Goal: Task Accomplishment & Management: Complete application form

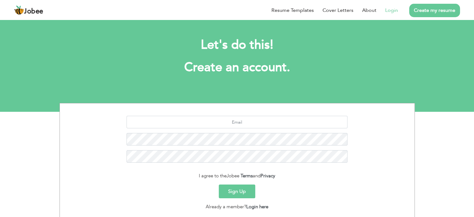
click at [392, 8] on link "Login" at bounding box center [392, 10] width 13 height 7
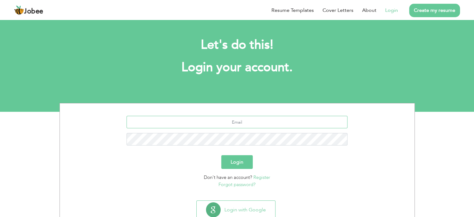
click at [232, 127] on input "text" at bounding box center [237, 122] width 221 height 12
type input "[EMAIL_ADDRESS][DOMAIN_NAME]"
click at [221, 155] on button "Login" at bounding box center [237, 162] width 32 height 14
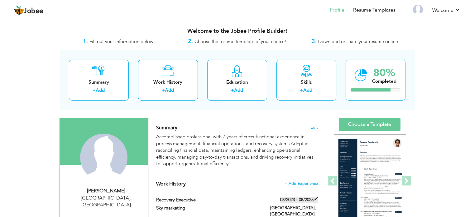
click at [314, 198] on span at bounding box center [316, 199] width 4 height 4
type input "Recovery Executive"
type input "Sky marketing"
type input "03/2023"
type input "08/2025"
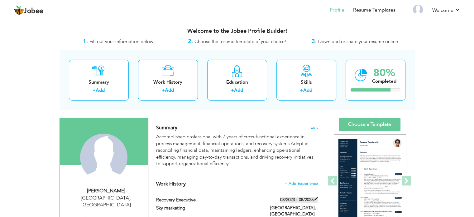
type input "[GEOGRAPHIC_DATA]"
type input "islamabad"
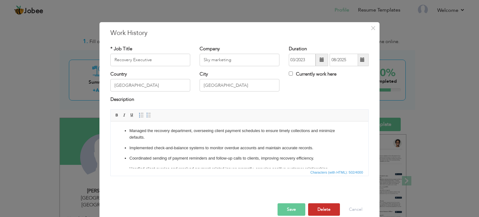
click at [317, 207] on button "Delete" at bounding box center [324, 209] width 32 height 12
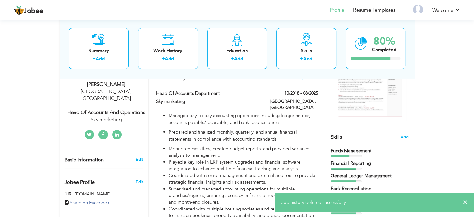
scroll to position [102, 0]
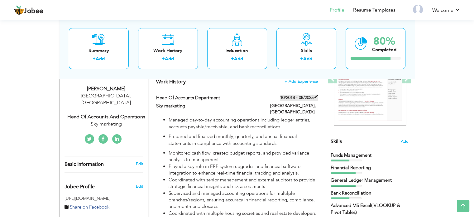
click at [316, 98] on span at bounding box center [316, 97] width 4 height 4
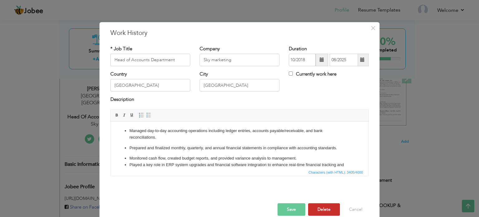
click at [324, 209] on button "Delete" at bounding box center [324, 209] width 32 height 12
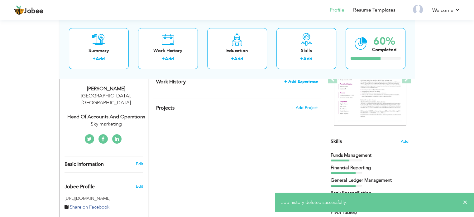
click at [301, 79] on span "+ Add Experience" at bounding box center [301, 81] width 34 height 4
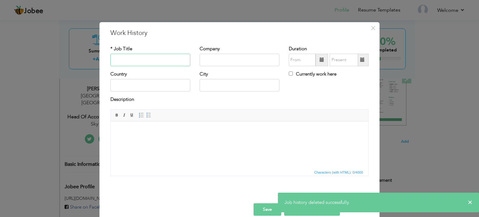
type input "A"
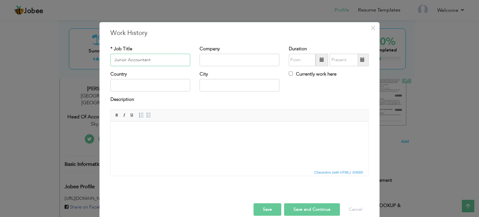
type input "Junior Accountant"
type input "Sky Marketing"
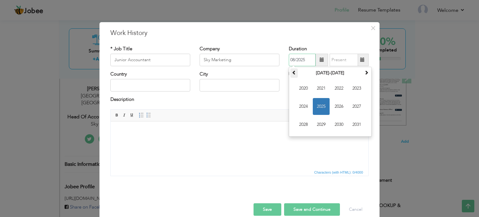
click at [294, 73] on th at bounding box center [293, 72] width 7 height 9
click at [297, 125] on span "2018" at bounding box center [303, 124] width 17 height 17
click at [290, 61] on input "08/2025" at bounding box center [302, 60] width 27 height 12
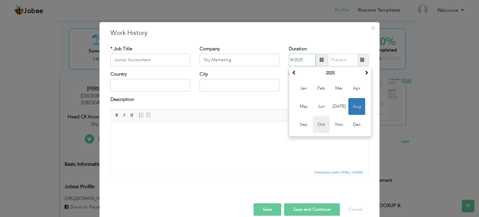
click at [324, 127] on span "Oct" at bounding box center [321, 124] width 17 height 17
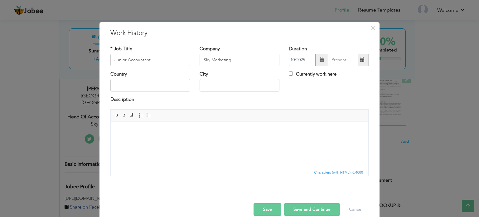
click at [300, 57] on input "10/2025" at bounding box center [302, 60] width 27 height 12
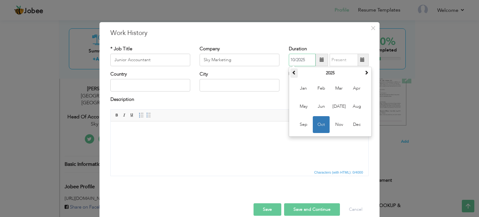
click at [291, 69] on th at bounding box center [293, 72] width 7 height 9
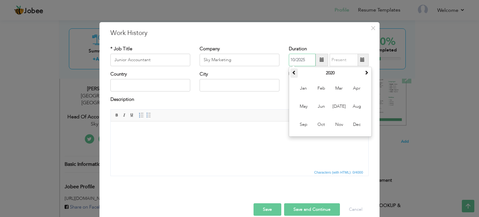
click at [291, 69] on th at bounding box center [293, 72] width 7 height 9
click at [328, 71] on th "2018" at bounding box center [330, 72] width 65 height 9
click at [306, 58] on input "10/2025" at bounding box center [302, 60] width 27 height 12
type input "10/2018"
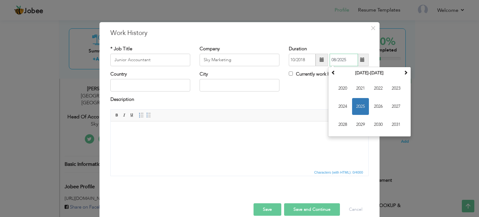
click at [333, 61] on input "08/2025" at bounding box center [344, 60] width 28 height 12
click at [350, 60] on input "12/2025" at bounding box center [344, 60] width 28 height 12
type input "12/2019"
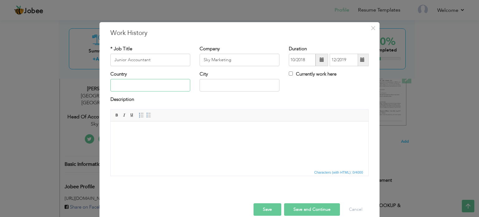
click at [119, 86] on input "text" at bounding box center [150, 85] width 80 height 12
type input "[GEOGRAPHIC_DATA]"
click at [133, 140] on html at bounding box center [240, 130] width 258 height 19
click at [133, 127] on html at bounding box center [240, 130] width 258 height 19
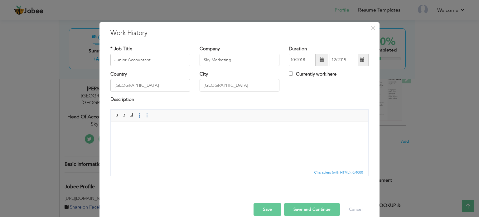
click at [157, 131] on body at bounding box center [239, 130] width 245 height 7
click at [133, 127] on body at bounding box center [239, 130] width 245 height 7
click at [176, 137] on html at bounding box center [240, 130] width 258 height 19
click at [132, 125] on html at bounding box center [240, 130] width 258 height 19
click at [142, 125] on html at bounding box center [240, 130] width 258 height 19
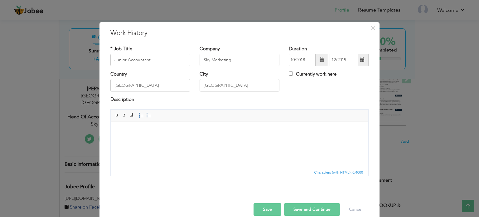
click at [253, 140] on html at bounding box center [240, 130] width 258 height 19
click at [371, 31] on span "×" at bounding box center [373, 27] width 5 height 11
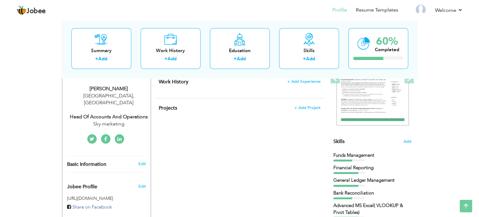
scroll to position [0, 0]
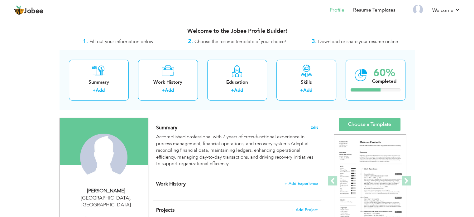
click at [316, 127] on span "Edit" at bounding box center [314, 127] width 7 height 4
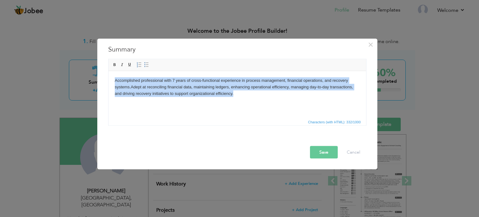
drag, startPoint x: 234, startPoint y: 97, endPoint x: 105, endPoint y: 78, distance: 130.5
click at [108, 78] on html "Accomplished professional with 7 years of cross-functional experience in proces…" at bounding box center [237, 87] width 258 height 32
copy body "Accomplished professional with 7 years of cross-functional experience in proces…"
click at [277, 103] on html "Accomplished professional with 7 years of cross-functional experience in proces…" at bounding box center [237, 87] width 258 height 32
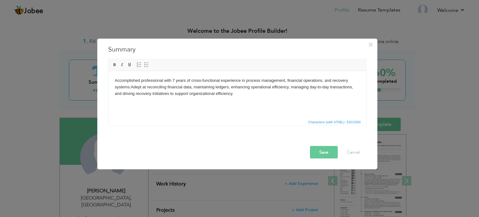
click at [326, 153] on button "Save" at bounding box center [324, 152] width 28 height 12
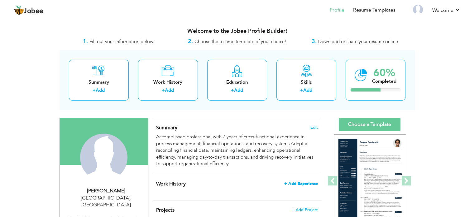
click at [303, 182] on span "+ Add Experience" at bounding box center [301, 183] width 34 height 4
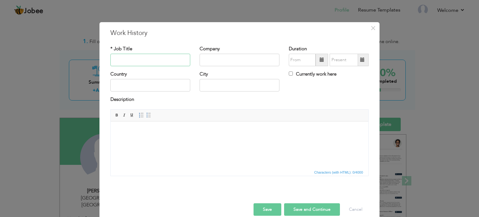
click at [149, 60] on input "text" at bounding box center [150, 60] width 80 height 12
type input "Junior Account"
type input "Sky Marketing"
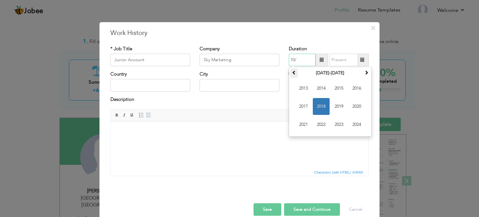
type input "10/2018"
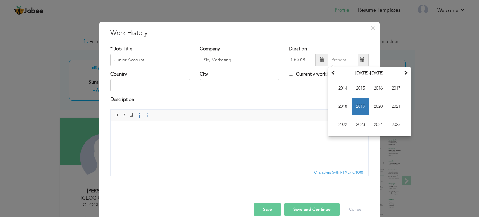
click at [344, 59] on input "text" at bounding box center [344, 60] width 28 height 12
type input "12/2019"
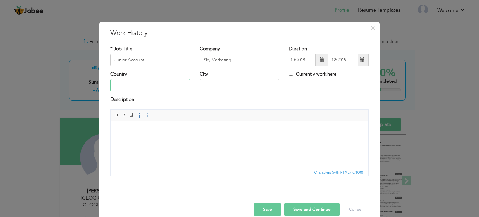
click at [168, 83] on input "text" at bounding box center [150, 85] width 80 height 12
type input "[GEOGRAPHIC_DATA]"
click at [125, 130] on body at bounding box center [239, 130] width 245 height 7
click at [122, 128] on body at bounding box center [239, 130] width 245 height 7
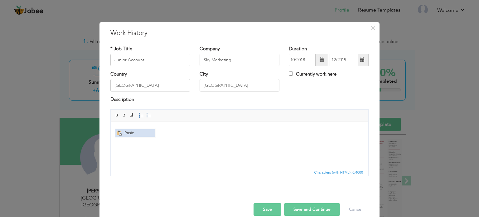
click at [124, 133] on span "Paste" at bounding box center [139, 132] width 32 height 7
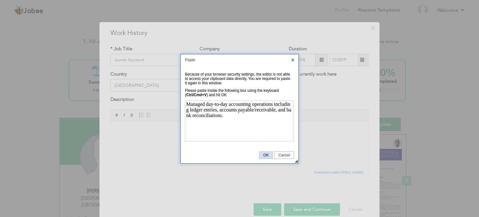
click at [269, 156] on span "OK" at bounding box center [265, 155] width 13 height 4
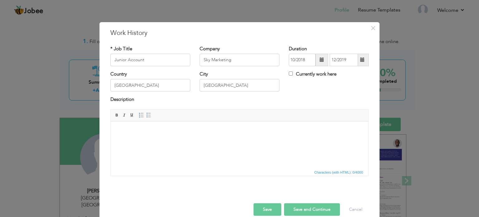
click at [312, 140] on html at bounding box center [240, 130] width 258 height 19
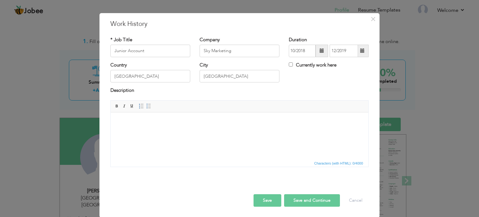
click at [154, 126] on html at bounding box center [240, 121] width 258 height 19
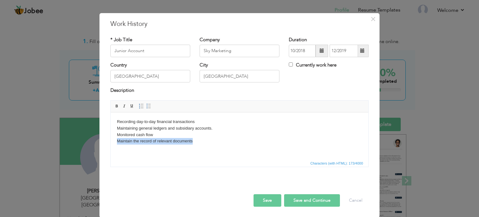
drag, startPoint x: 195, startPoint y: 142, endPoint x: 116, endPoint y: 144, distance: 78.9
click at [116, 144] on html "Recording day-to-day financial transactions Maintaining general ledgers and sub…" at bounding box center [240, 131] width 258 height 38
click at [155, 135] on body "Recording day-to-day financial transactions Maintaining general ledgers and sub…" at bounding box center [239, 131] width 245 height 26
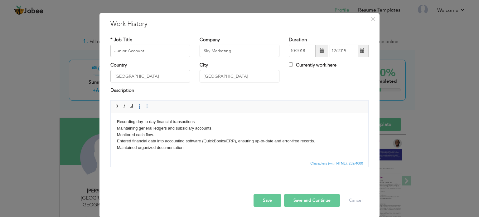
click at [227, 142] on body "Recording day-to-day financial transactions Maintaining general ledgers and sub…" at bounding box center [239, 134] width 245 height 32
click at [297, 141] on body "Recording day-to-day financial transactions Maintaining general ledgers and sub…" at bounding box center [239, 134] width 245 height 32
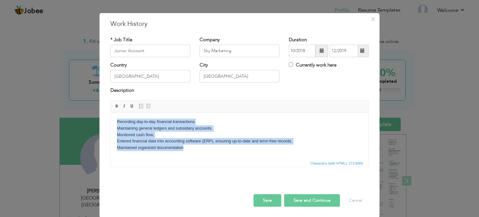
drag, startPoint x: 195, startPoint y: 148, endPoint x: 117, endPoint y: 119, distance: 83.3
click at [117, 119] on body "Recording day-to-day financial transactions Maintaining general ledgers and sub…" at bounding box center [239, 134] width 245 height 32
click at [146, 106] on span at bounding box center [148, 106] width 5 height 5
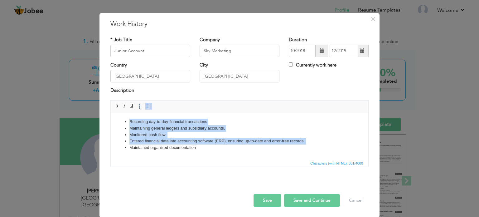
click at [216, 147] on li "Maintained organized documentation" at bounding box center [239, 147] width 220 height 7
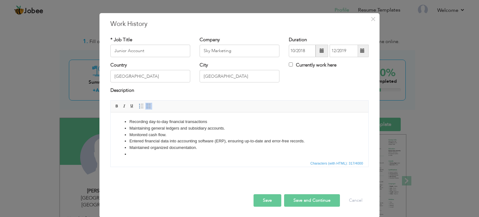
scroll to position [4, 0]
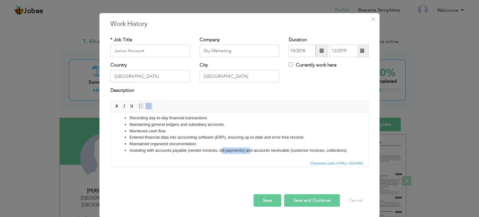
drag, startPoint x: 251, startPoint y: 152, endPoint x: 222, endPoint y: 151, distance: 29.3
click at [222, 151] on li "Assisting with accounts payable (vendor invoices, bill payments) and accounts r…" at bounding box center [239, 150] width 220 height 7
click at [227, 162] on span "Characters (with HTML): 432/4000" at bounding box center [240, 162] width 258 height 7
drag, startPoint x: 153, startPoint y: 156, endPoint x: 290, endPoint y: 148, distance: 137.5
click at [290, 148] on li "Assisting with accounts payable (vendor invoices, bill payments) and accounts r…" at bounding box center [239, 150] width 220 height 7
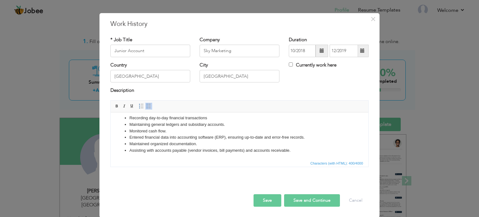
click at [245, 149] on li "Assisting with accounts payable (vendor invoices, bill payments) and accounts r…" at bounding box center [239, 150] width 220 height 7
click at [317, 199] on button "Save and Continue" at bounding box center [312, 200] width 56 height 12
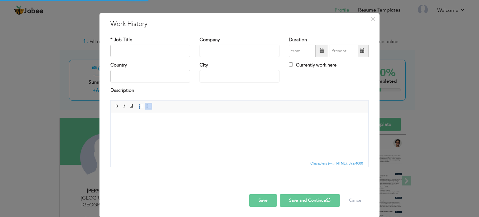
scroll to position [0, 0]
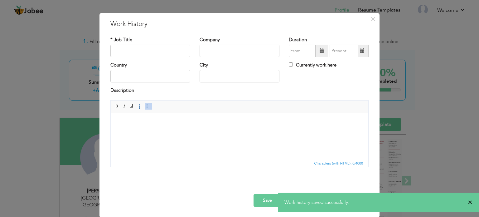
click at [472, 203] on span "×" at bounding box center [470, 202] width 5 height 6
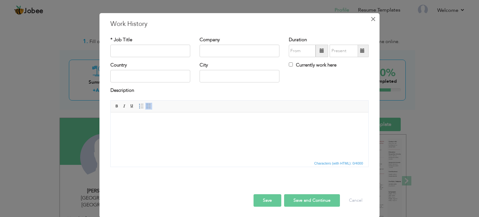
click at [368, 22] on button "×" at bounding box center [373, 19] width 10 height 10
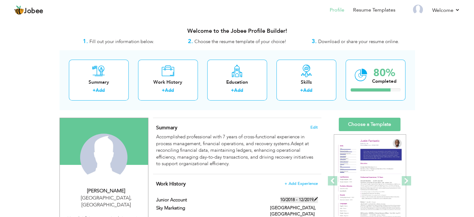
click at [317, 198] on span at bounding box center [316, 199] width 4 height 4
type input "Junior Account"
type input "Sky Marketing"
type input "10/2018"
type input "12/2019"
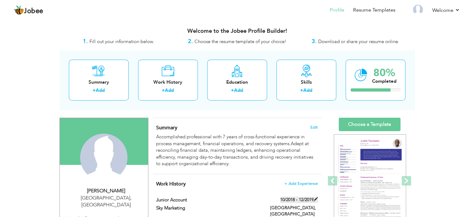
type input "[GEOGRAPHIC_DATA]"
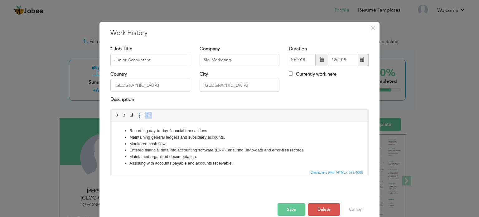
click at [294, 209] on button "Save" at bounding box center [292, 209] width 28 height 12
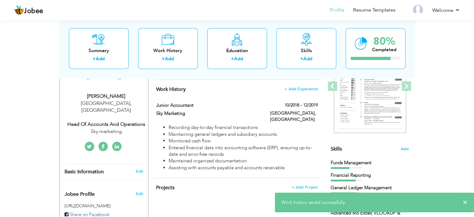
scroll to position [97, 0]
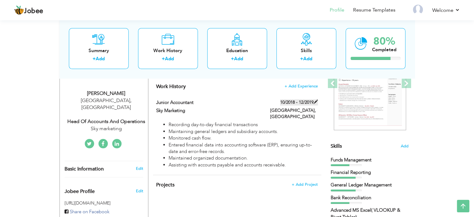
click at [308, 100] on label "10/2018 - 12/2019" at bounding box center [299, 102] width 38 height 6
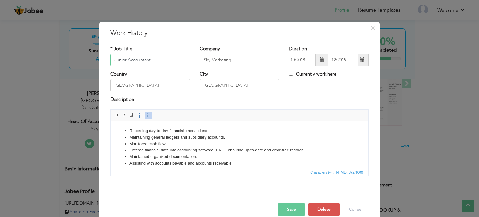
drag, startPoint x: 125, startPoint y: 60, endPoint x: 97, endPoint y: 65, distance: 28.2
click at [99, 65] on div "× Work History * Job Title Junior Accountant Company Sky Marketing Duration 10/…" at bounding box center [239, 124] width 280 height 204
type input "Assistant Accountant"
click at [288, 206] on button "Save" at bounding box center [292, 209] width 28 height 12
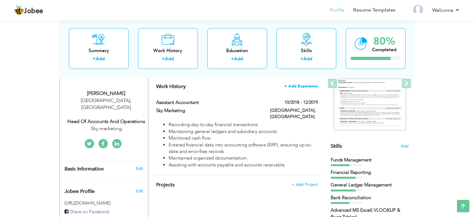
click at [308, 86] on span "+ Add Experience" at bounding box center [301, 86] width 34 height 4
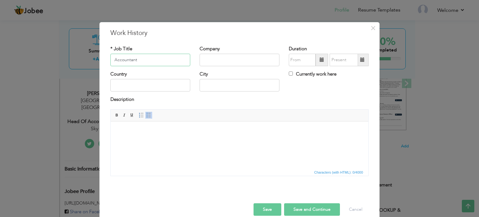
type input "Accountant"
type input "Sky Marketing"
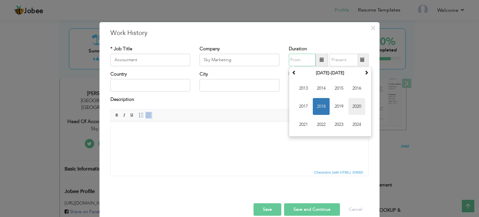
click at [349, 109] on span "2020" at bounding box center [356, 106] width 17 height 17
click at [306, 90] on span "Jan" at bounding box center [303, 88] width 17 height 17
type input "01/2020"
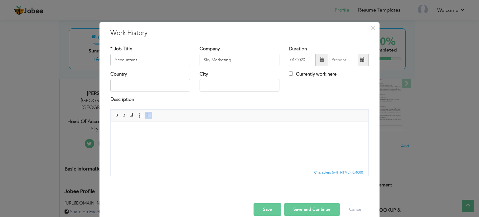
click at [344, 60] on input "text" at bounding box center [344, 60] width 28 height 12
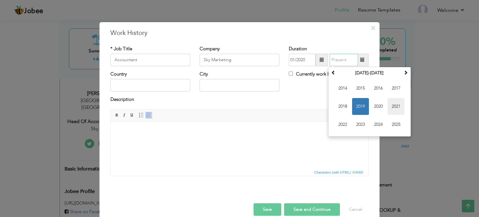
click at [396, 104] on span "2021" at bounding box center [396, 106] width 17 height 17
click at [363, 105] on span "Jun" at bounding box center [360, 106] width 17 height 17
type input "06/2021"
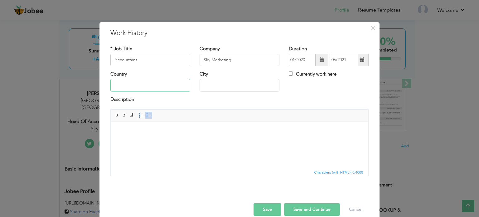
click at [144, 85] on input "text" at bounding box center [150, 85] width 80 height 12
type input "[GEOGRAPHIC_DATA]"
click at [129, 127] on html at bounding box center [240, 130] width 258 height 19
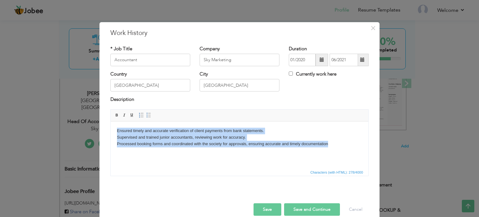
drag, startPoint x: 117, startPoint y: 130, endPoint x: 327, endPoint y: 147, distance: 210.9
click at [327, 147] on html "Ensured timely and accurate verification of client payments from bank statement…" at bounding box center [240, 137] width 258 height 32
click at [146, 113] on span at bounding box center [148, 115] width 5 height 5
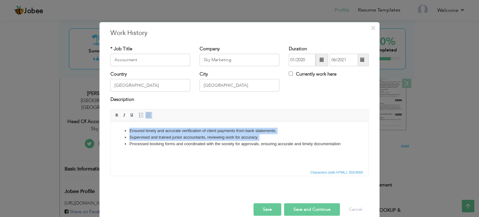
click at [345, 147] on html "Ensured timely and accurate verification of client payments from bank statement…" at bounding box center [240, 137] width 258 height 32
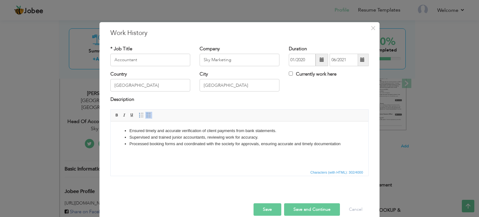
click at [344, 146] on li "Processed booking forms and coordinated with the society for approvals, ensurin…" at bounding box center [239, 143] width 220 height 7
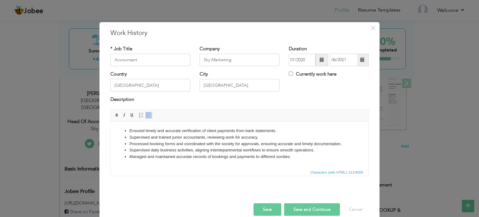
click at [269, 205] on button "Save" at bounding box center [268, 209] width 28 height 12
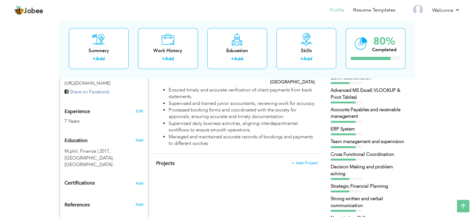
scroll to position [0, 0]
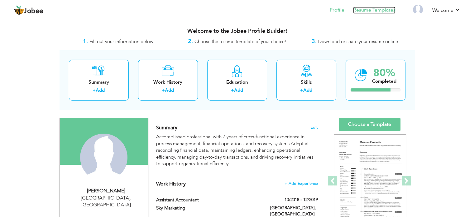
click at [371, 9] on link "Resume Templates" at bounding box center [374, 10] width 42 height 7
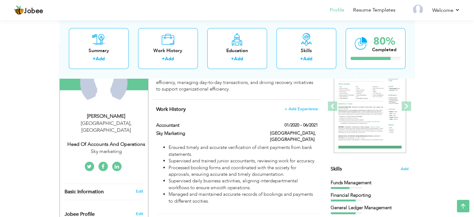
scroll to position [73, 0]
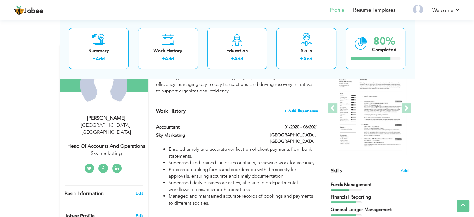
click at [294, 109] on span "+ Add Experience" at bounding box center [301, 111] width 34 height 4
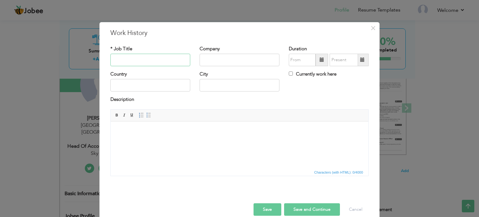
click at [146, 57] on input "text" at bounding box center [150, 60] width 80 height 12
type input "Senior Accountant"
type input "Sky Marketing"
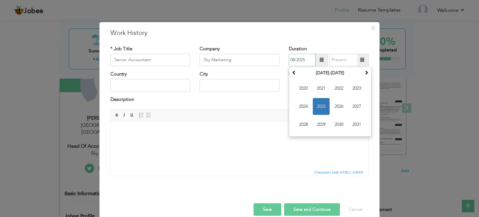
click at [303, 61] on input "08/2025" at bounding box center [302, 60] width 27 height 12
click at [293, 61] on input "08/2025" at bounding box center [302, 60] width 27 height 12
click at [296, 61] on input "07/2025" at bounding box center [302, 60] width 27 height 12
click at [307, 61] on input "07/220025" at bounding box center [302, 60] width 27 height 12
type input "07/2021"
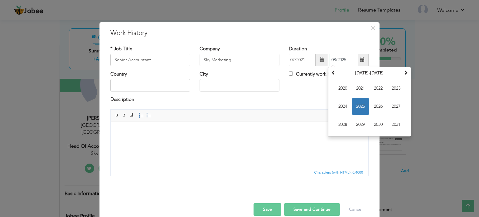
click at [338, 61] on input "08/2025" at bounding box center [344, 60] width 28 height 12
drag, startPoint x: 345, startPoint y: 63, endPoint x: 303, endPoint y: 62, distance: 41.8
click at [303, 62] on div "07/2021 08/2025 August 2025 Su Mo Tu We Th Fr Sa 27 28 29 30 31 1 2 3 4 5 6 7 8…" at bounding box center [329, 60] width 80 height 12
click at [345, 61] on input "08/2025" at bounding box center [344, 60] width 28 height 12
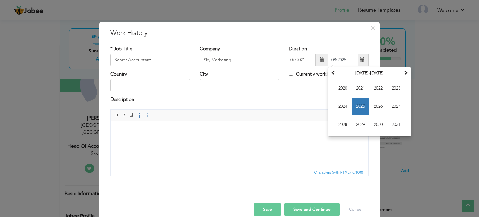
click at [345, 61] on input "08/2025" at bounding box center [344, 60] width 28 height 12
drag, startPoint x: 345, startPoint y: 61, endPoint x: 361, endPoint y: 73, distance: 20.3
click at [361, 66] on div "07/2021 08/2025 August 2025 Su Mo Tu We Th Fr Sa 27 28 29 30 31 1 2 3 4 5 6 7 8…" at bounding box center [329, 60] width 80 height 12
type input "12/2022"
click at [136, 85] on input "text" at bounding box center [150, 85] width 80 height 12
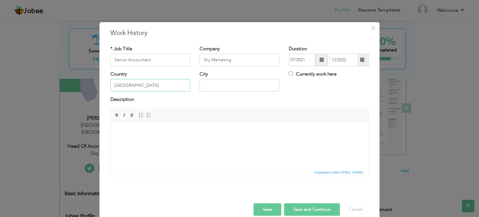
type input "[GEOGRAPHIC_DATA]"
click at [134, 127] on html at bounding box center [240, 130] width 258 height 19
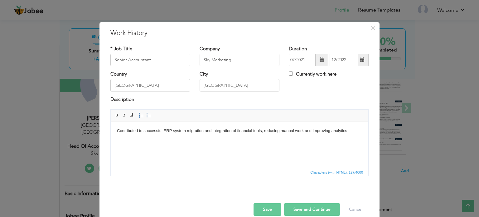
click at [268, 206] on button "Save" at bounding box center [268, 209] width 28 height 12
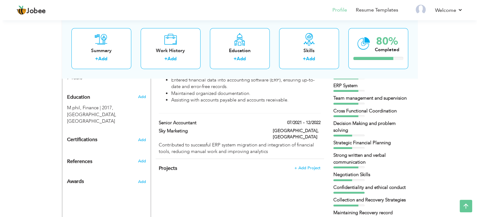
scroll to position [266, 0]
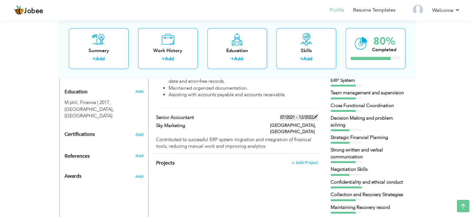
click at [317, 114] on span at bounding box center [316, 116] width 4 height 4
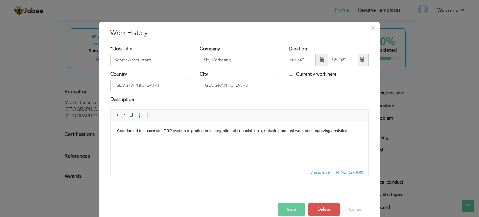
click at [349, 133] on body "Contributed to successful ERP system migration and integration of financial too…" at bounding box center [239, 130] width 245 height 7
click at [211, 130] on body "Contributed to successful ERP system migration and integration of financial too…" at bounding box center [239, 133] width 245 height 13
click at [329, 134] on body "Contributed to successful ERP system integration of financial tools, reducing m…" at bounding box center [239, 133] width 245 height 13
click at [119, 136] on body "Contributed to successful ERP system integration of financial tools, reducing m…" at bounding box center [239, 136] width 245 height 19
click at [115, 127] on html "Contributed to successful ERP system integration of financial tools, reducing m…" at bounding box center [240, 137] width 258 height 32
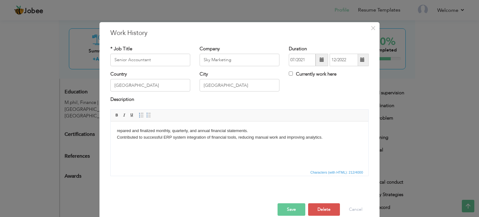
click at [117, 129] on body "repared and finalized monthly, quarterly, and annual financial statements. Cont…" at bounding box center [239, 140] width 245 height 26
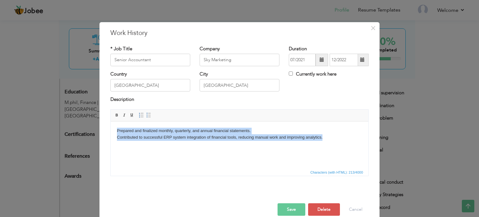
drag, startPoint x: 326, startPoint y: 138, endPoint x: 112, endPoint y: 129, distance: 213.5
click at [112, 129] on html "Prepared and finalized monthly, quarterly, and annual financial statements. Con…" at bounding box center [240, 140] width 258 height 38
click at [146, 115] on span at bounding box center [148, 115] width 5 height 5
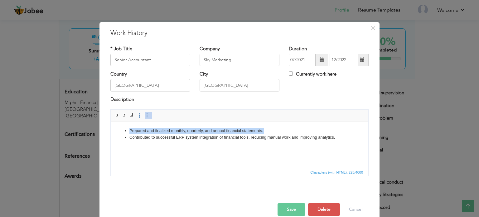
click at [344, 136] on li "Contributed to successful ERP system integration of financial tools, reducing m…" at bounding box center [239, 137] width 220 height 7
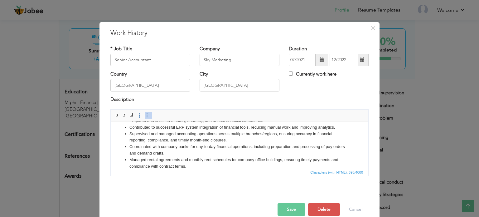
scroll to position [10, 0]
click at [289, 205] on button "Save" at bounding box center [292, 209] width 28 height 12
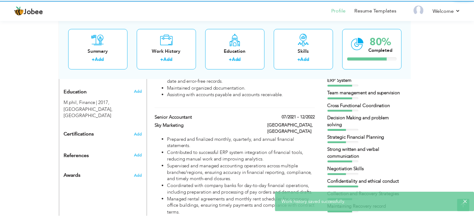
scroll to position [0, 0]
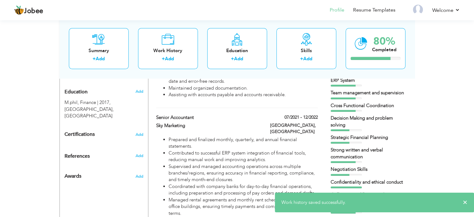
drag, startPoint x: 473, startPoint y: 105, endPoint x: 475, endPoint y: 109, distance: 4.5
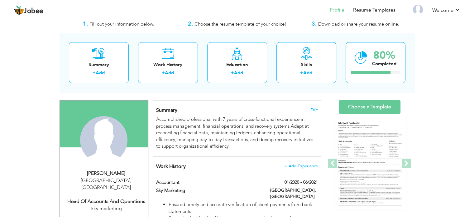
scroll to position [22, 0]
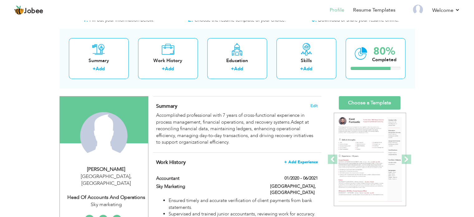
click at [304, 161] on span "+ Add Experience" at bounding box center [301, 162] width 34 height 4
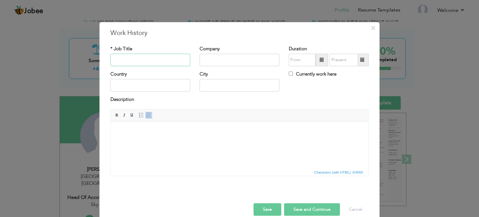
click at [148, 61] on input "text" at bounding box center [150, 60] width 80 height 12
type input "Head Of Accounts"
type input "Sky Marketing"
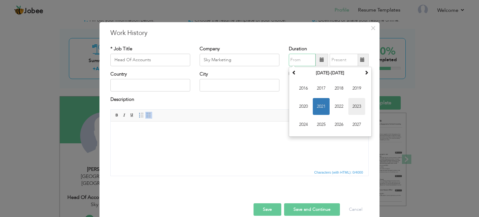
click at [356, 102] on span "2023" at bounding box center [356, 106] width 17 height 17
click at [303, 88] on span "Jan" at bounding box center [303, 88] width 17 height 17
type input "01/2023"
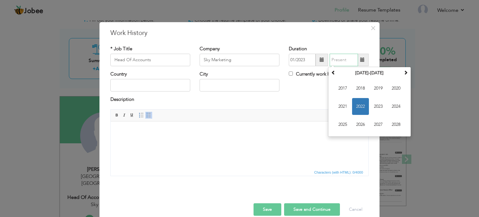
click at [342, 62] on input "text" at bounding box center [344, 60] width 28 height 12
click at [340, 122] on span "2025" at bounding box center [342, 124] width 17 height 17
click at [390, 108] on span "Aug" at bounding box center [396, 106] width 17 height 17
type input "08/2025"
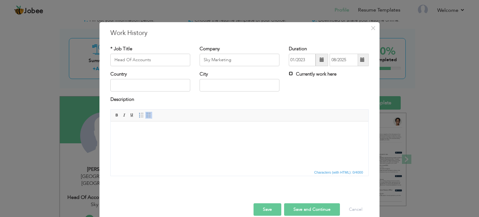
click at [289, 73] on input "Currently work here" at bounding box center [291, 73] width 4 height 4
checkbox input "true"
click at [164, 87] on input "text" at bounding box center [150, 85] width 80 height 12
type input "O"
type input "[GEOGRAPHIC_DATA]"
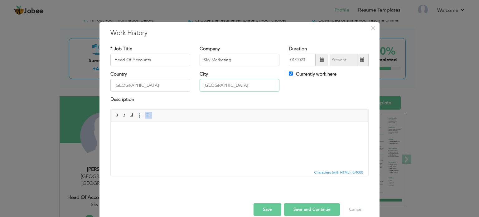
type input "[GEOGRAPHIC_DATA]"
click at [273, 211] on button "Save" at bounding box center [268, 209] width 28 height 12
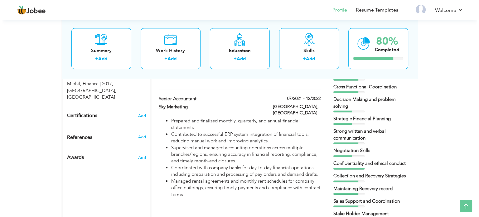
scroll to position [285, 0]
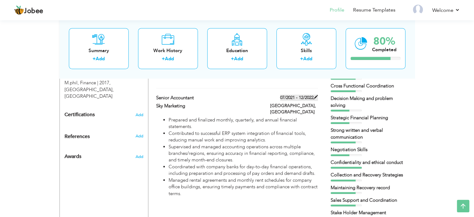
click at [316, 95] on span at bounding box center [316, 97] width 4 height 4
type input "Senior Accountant"
type input "07/2021"
type input "12/2022"
checkbox input "false"
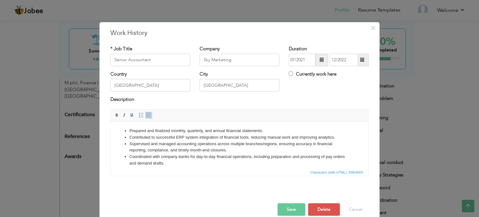
click at [171, 163] on li "Coordinated with company banks for day-to-day financial operations, including p…" at bounding box center [239, 159] width 220 height 13
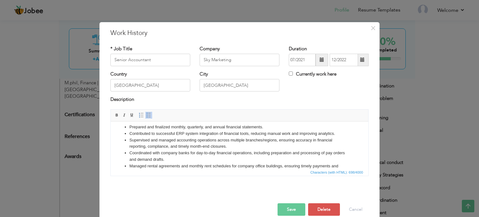
scroll to position [10, 0]
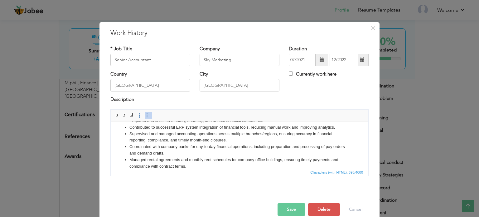
click at [191, 166] on li "Managed rental agreements and monthly rent schedules for company office buildin…" at bounding box center [239, 162] width 220 height 13
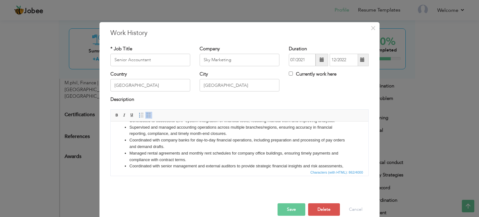
scroll to position [23, 0]
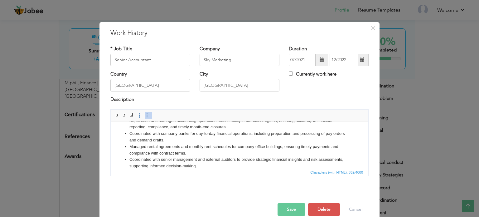
click at [221, 160] on li "Coordinated with senior management and external auditors to provide strategic f…" at bounding box center [239, 162] width 220 height 13
click at [257, 159] on li "Coordinated with senior management and auditors to provide strategic financial …" at bounding box center [239, 162] width 220 height 13
drag, startPoint x: 272, startPoint y: 158, endPoint x: 311, endPoint y: 157, distance: 38.7
click at [311, 157] on li "Coordinated with senior management and auditors to provide financial insights a…" at bounding box center [239, 162] width 220 height 13
click at [310, 160] on li "Coordinated with senior management and auditors to provide financial insights i…" at bounding box center [239, 162] width 220 height 13
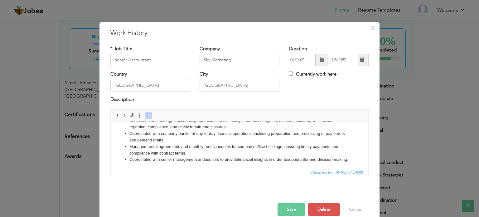
click at [288, 214] on button "Save" at bounding box center [292, 209] width 28 height 12
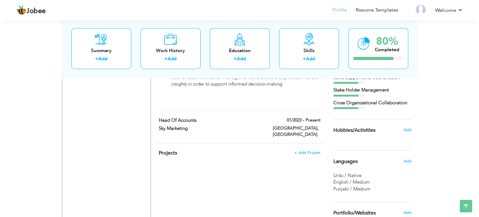
scroll to position [416, 0]
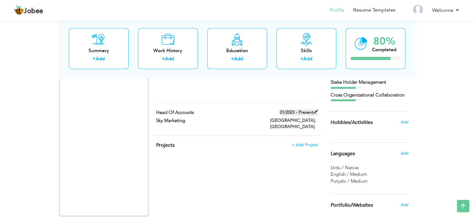
click at [314, 109] on span at bounding box center [316, 111] width 4 height 4
type input "Head Of Accounts"
type input "01/2023"
checkbox input "true"
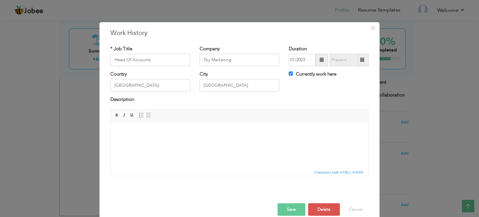
click at [165, 140] on html at bounding box center [240, 130] width 258 height 19
paste body
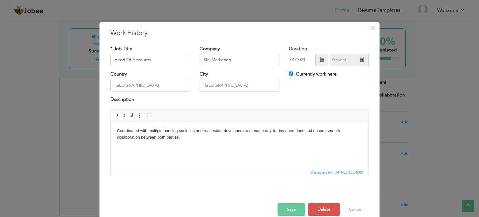
click at [117, 129] on body "Coordinated with multiple housing societies and real estate developers to manag…" at bounding box center [239, 136] width 245 height 19
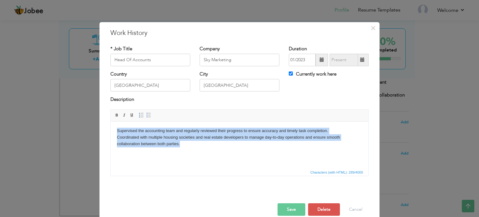
drag, startPoint x: 116, startPoint y: 129, endPoint x: 186, endPoint y: 143, distance: 71.3
click at [186, 143] on html "Supervised the accounting team and regularly reviewed their progress to ensure …" at bounding box center [240, 140] width 258 height 38
click at [146, 115] on span at bounding box center [148, 115] width 5 height 5
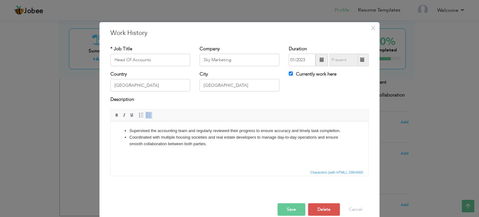
click at [346, 130] on li "Supervised the accounting team and regularly reviewed their progress to ensure …" at bounding box center [239, 130] width 220 height 7
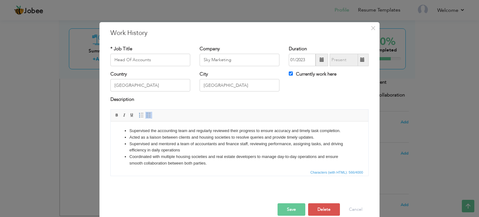
drag, startPoint x: 197, startPoint y: 153, endPoint x: 182, endPoint y: 150, distance: 15.8
click at [182, 150] on li "Supervised and mentored a team of accountants and finance staff, reviewing perf…" at bounding box center [239, 146] width 220 height 13
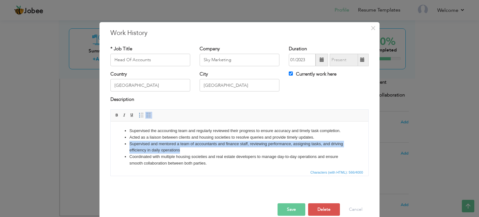
drag, startPoint x: 182, startPoint y: 150, endPoint x: 124, endPoint y: 143, distance: 57.9
click at [124, 143] on ul "Supervised the accounting team and regularly reviewed their progress to ensure …" at bounding box center [239, 146] width 245 height 39
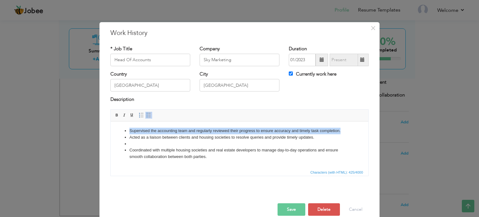
drag, startPoint x: 129, startPoint y: 130, endPoint x: 345, endPoint y: 124, distance: 216.5
click at [345, 124] on html "Supervised the accounting team and regularly reviewed their progress to ensure …" at bounding box center [240, 149] width 258 height 56
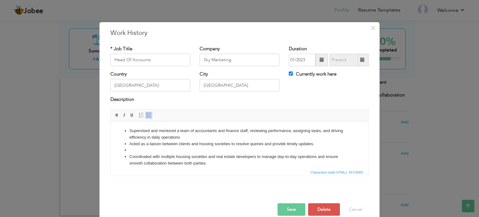
click at [145, 150] on li at bounding box center [239, 150] width 220 height 7
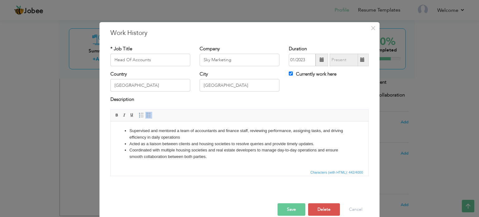
click at [218, 157] on li "Coordinated with multiple housing societies and real estate developers to manag…" at bounding box center [239, 153] width 220 height 13
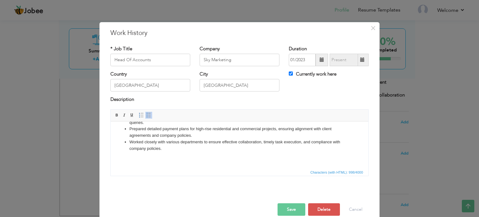
scroll to position [0, 0]
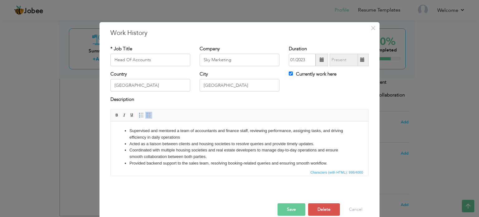
click at [331, 164] on li "Provided backend support to the sales team, resolving booking-related queries a…" at bounding box center [239, 163] width 220 height 7
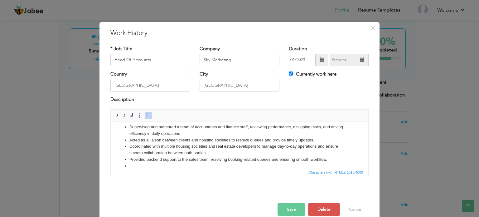
scroll to position [10, 0]
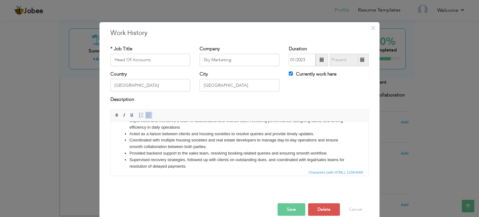
click at [317, 159] on li "Supervised recovery strategies, followed up with clients on outstanding dues, a…" at bounding box center [239, 162] width 220 height 13
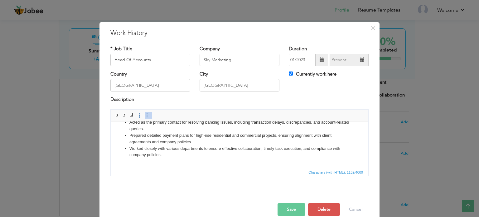
scroll to position [67, 0]
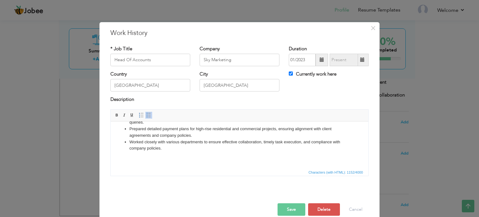
drag, startPoint x: 366, startPoint y: 140, endPoint x: 473, endPoint y: 290, distance: 184.0
click at [166, 146] on li "Worked closely with various departments to ensure effective collaboration, time…" at bounding box center [239, 144] width 220 height 13
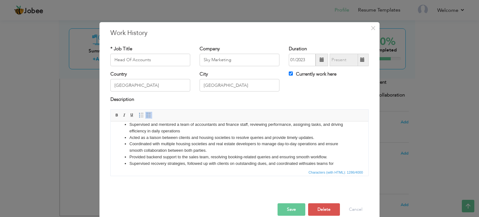
scroll to position [8, 0]
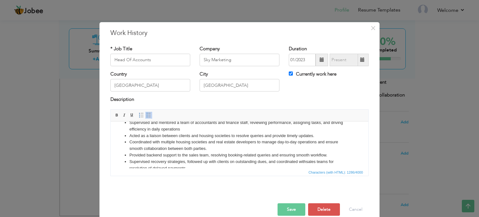
click at [284, 212] on button "Save" at bounding box center [292, 209] width 28 height 12
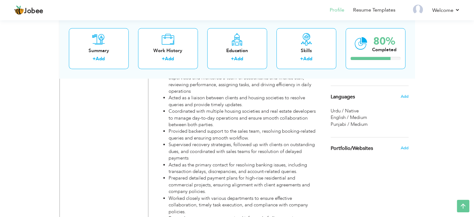
scroll to position [517, 0]
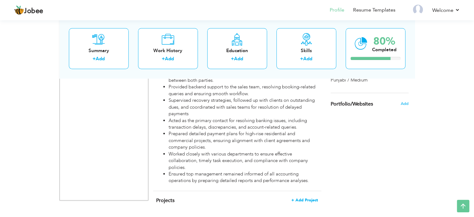
click at [308, 198] on span "+ Add Project" at bounding box center [305, 200] width 27 height 4
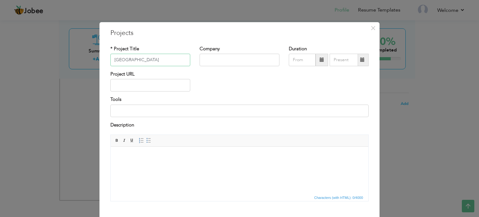
type input "Park View City"
click at [218, 61] on input "text" at bounding box center [240, 60] width 80 height 12
type input "Sky Marketing"
click at [241, 166] on html at bounding box center [240, 156] width 258 height 19
click at [156, 115] on input at bounding box center [239, 110] width 258 height 12
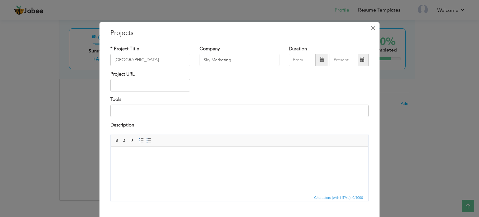
click at [371, 31] on span "×" at bounding box center [373, 27] width 5 height 11
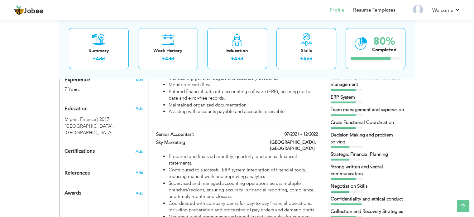
scroll to position [248, 0]
click at [143, 146] on div "Certifications Add" at bounding box center [104, 152] width 88 height 12
click at [140, 150] on span "Add" at bounding box center [139, 152] width 8 height 4
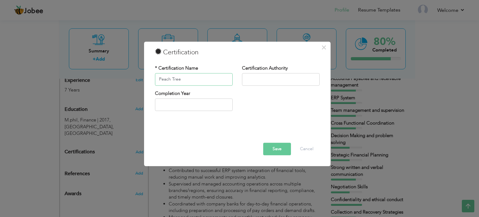
type input "Peach Tree"
click at [273, 144] on button "Save" at bounding box center [277, 149] width 28 height 12
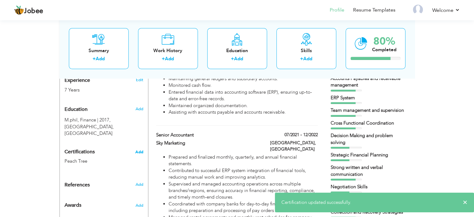
click at [139, 150] on span "Add" at bounding box center [139, 152] width 8 height 4
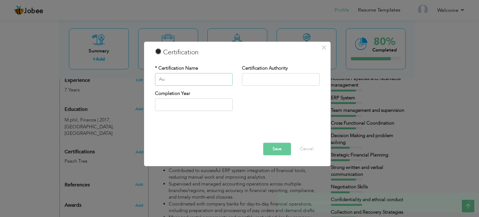
type input "A"
type input "Quick Book"
click at [286, 151] on button "Save" at bounding box center [277, 149] width 28 height 12
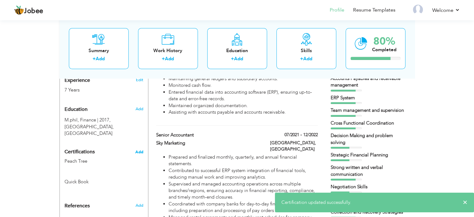
click at [139, 150] on span "Add" at bounding box center [139, 152] width 8 height 4
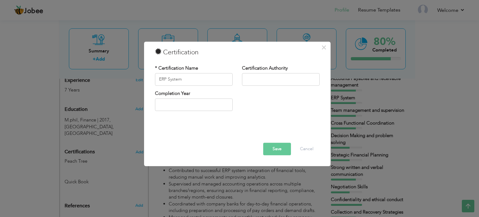
click at [282, 149] on button "Save" at bounding box center [277, 149] width 28 height 12
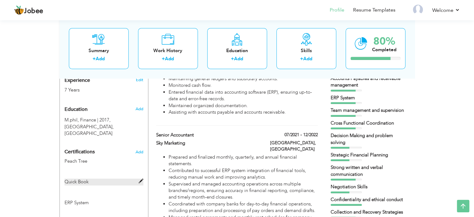
click at [138, 178] on label "Quick Book" at bounding box center [104, 181] width 79 height 7
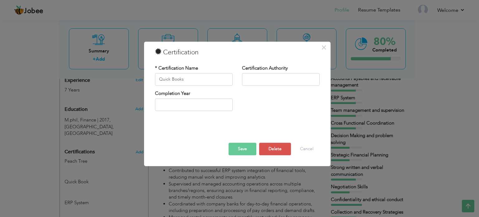
click at [241, 144] on button "Save" at bounding box center [243, 149] width 28 height 12
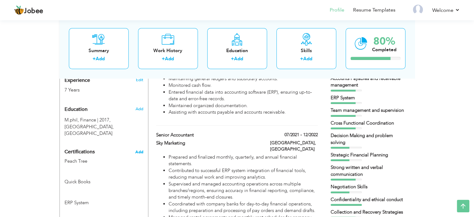
click at [139, 150] on span "Add" at bounding box center [139, 152] width 8 height 4
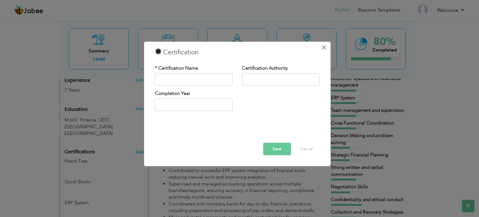
click at [323, 46] on span "×" at bounding box center [323, 47] width 5 height 11
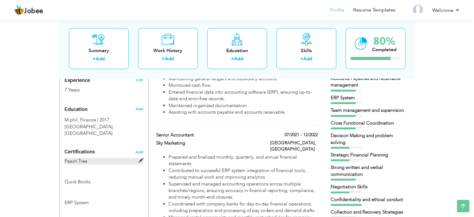
click at [142, 158] on span at bounding box center [141, 160] width 5 height 5
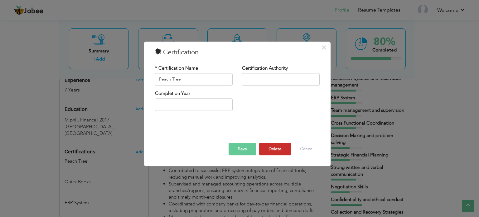
click at [276, 149] on button "Delete" at bounding box center [275, 149] width 32 height 12
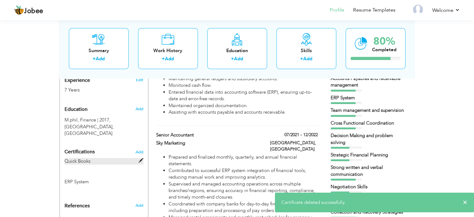
click at [139, 158] on span at bounding box center [141, 160] width 5 height 5
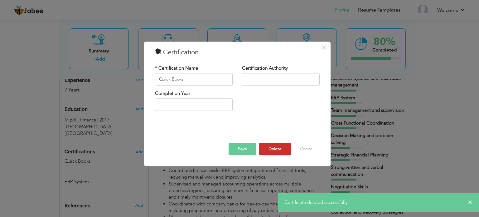
click at [274, 152] on button "Delete" at bounding box center [275, 149] width 32 height 12
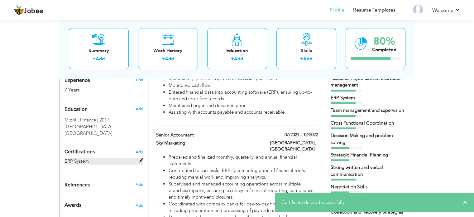
click at [140, 158] on span at bounding box center [141, 160] width 5 height 5
type input "ERP System"
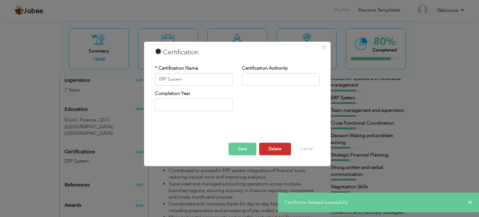
click at [268, 148] on button "Delete" at bounding box center [275, 149] width 32 height 12
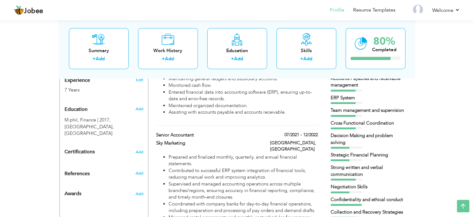
click at [464, 203] on body "Jobee Profile Resume Templates Resume Templates Cover Letters About My Resume W…" at bounding box center [237, 126] width 474 height 748
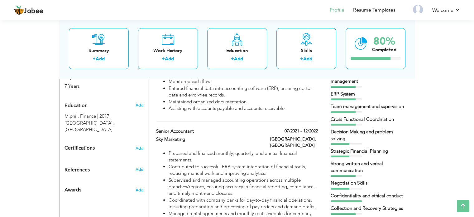
scroll to position [179, 0]
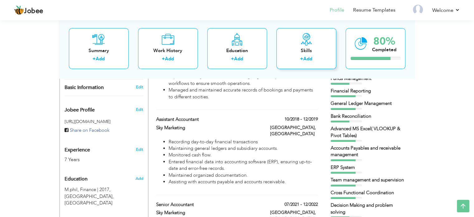
click at [308, 55] on div "Skills + Add" at bounding box center [307, 48] width 60 height 41
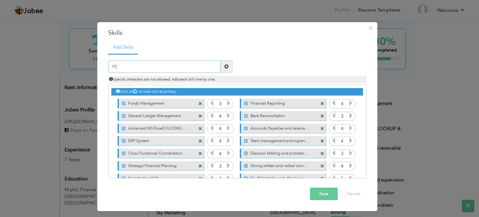
type input "P"
click at [330, 189] on button "Save" at bounding box center [324, 193] width 28 height 12
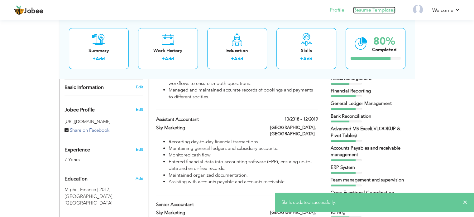
click at [386, 10] on link "Resume Templates" at bounding box center [374, 10] width 42 height 7
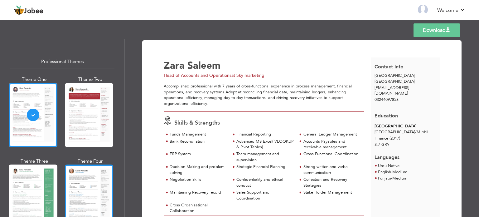
click at [94, 186] on div at bounding box center [89, 196] width 49 height 64
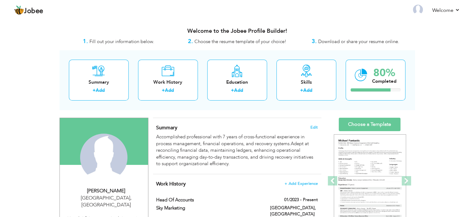
click at [143, 215] on div "Head of Accounts and Operations" at bounding box center [107, 218] width 84 height 7
type input "Zara"
type input "Saleem"
type input "03244097853"
select select "number:166"
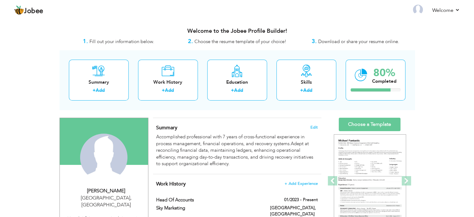
type input "[GEOGRAPHIC_DATA]"
select select "number:9"
type input "Sky marketing"
type input "Head of Accounts and Operations"
type input "https://www.linkedin.com/in/zara-saleem-636a6120b/"
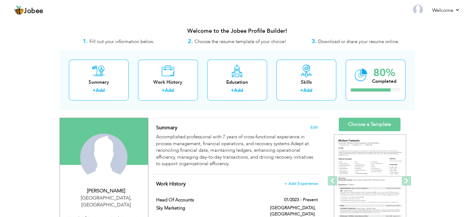
type input "https://www.facebook.com/share/1CK2rT8DoA/"
type input "https://x.com/zarasaleem94?t=sv0AXwssy8a6bzmdCWN_kg&s=08"
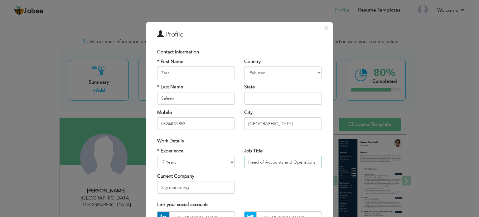
click at [314, 163] on input "Head of Accounts and Operations" at bounding box center [283, 162] width 78 height 12
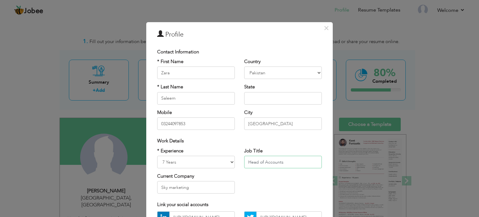
type input "Head of Accounts"
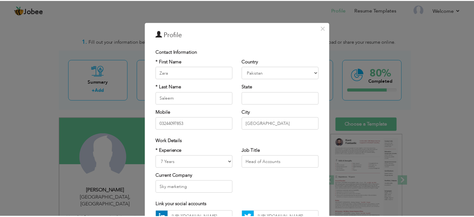
scroll to position [66, 0]
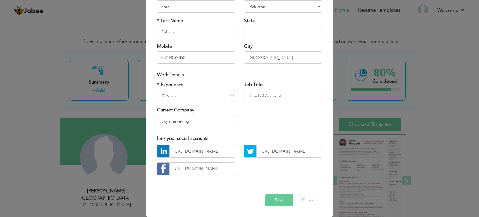
click at [266, 198] on button "Save" at bounding box center [279, 200] width 28 height 12
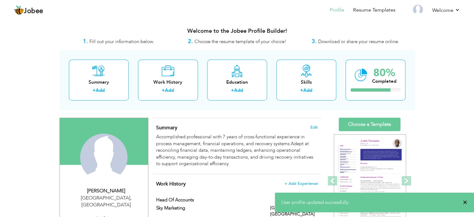
click at [467, 201] on span "×" at bounding box center [465, 202] width 5 height 6
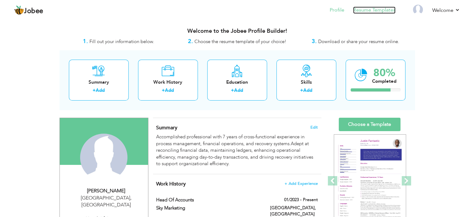
click at [381, 9] on link "Resume Templates" at bounding box center [374, 10] width 42 height 7
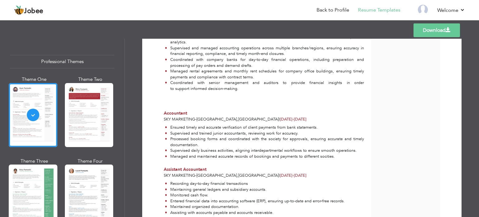
scroll to position [372, 0]
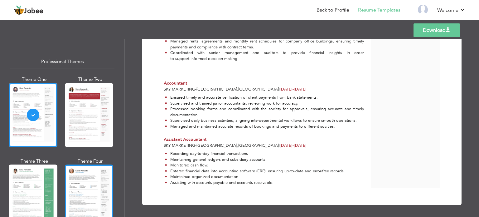
click at [102, 189] on div at bounding box center [89, 196] width 49 height 64
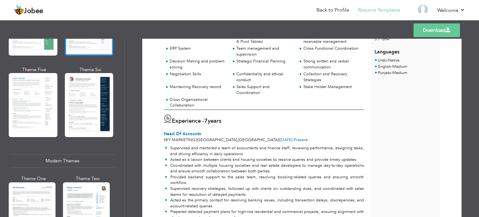
scroll to position [109, 0]
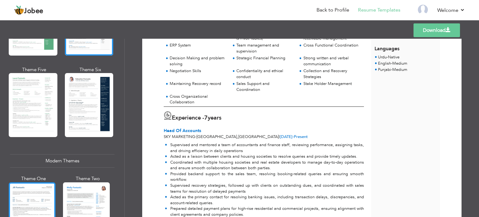
click at [40, 194] on div at bounding box center [32, 213] width 47 height 62
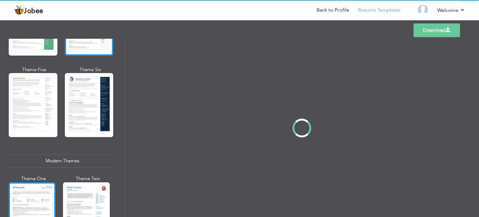
scroll to position [0, 0]
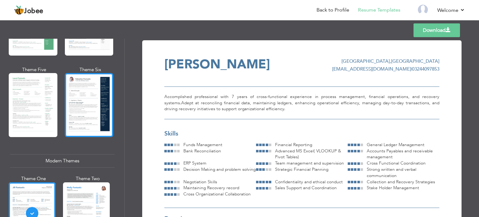
click at [93, 104] on div at bounding box center [89, 105] width 49 height 64
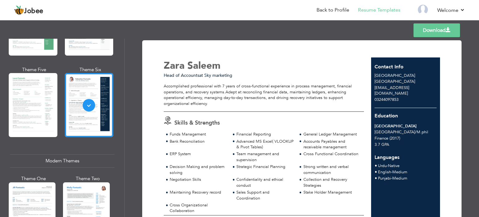
drag, startPoint x: 470, startPoint y: 78, endPoint x: 471, endPoint y: 82, distance: 3.5
click at [471, 82] on div "Download Zara Saleem Head of Accounts at Sky marketing Funds Management" at bounding box center [302, 128] width 354 height 178
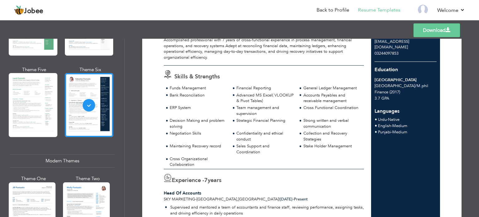
scroll to position [45, 0]
click at [428, 27] on link "Download" at bounding box center [437, 30] width 46 height 14
